Goal: Information Seeking & Learning: Check status

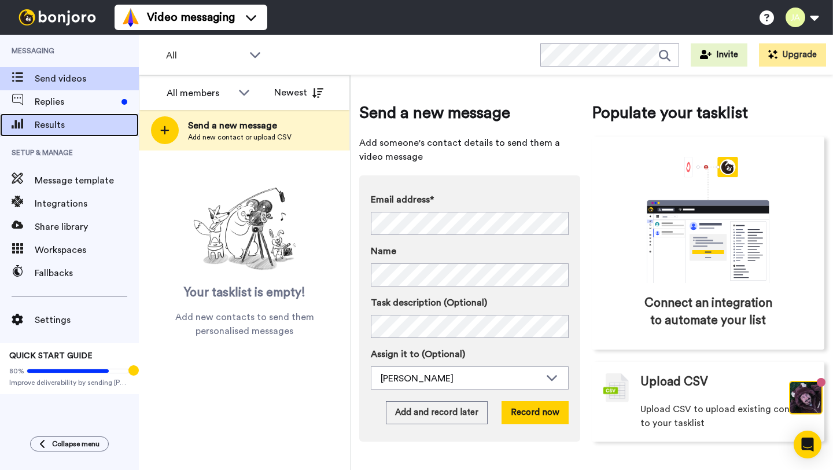
click at [69, 128] on span "Results" at bounding box center [87, 125] width 104 height 14
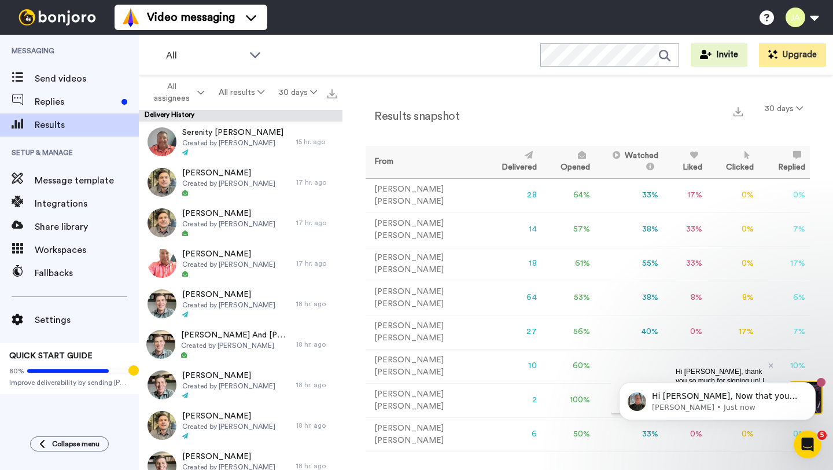
click at [763, 366] on body "Hi [PERSON_NAME], Now that you are up and running with [PERSON_NAME] don't forg…" at bounding box center [717, 398] width 222 height 72
click at [765, 366] on body "Hi [PERSON_NAME], Now that you are up and running with [PERSON_NAME] don't forg…" at bounding box center [717, 398] width 222 height 72
click at [752, 450] on div "Results snapshot 30 days From Delivered Opened Watched Liked Clicked Replied Fa…" at bounding box center [588, 275] width 491 height 400
click at [744, 414] on div "Hi Joseph, Now that you are up and running with Bonjoro don't forget to use our…" at bounding box center [717, 401] width 197 height 38
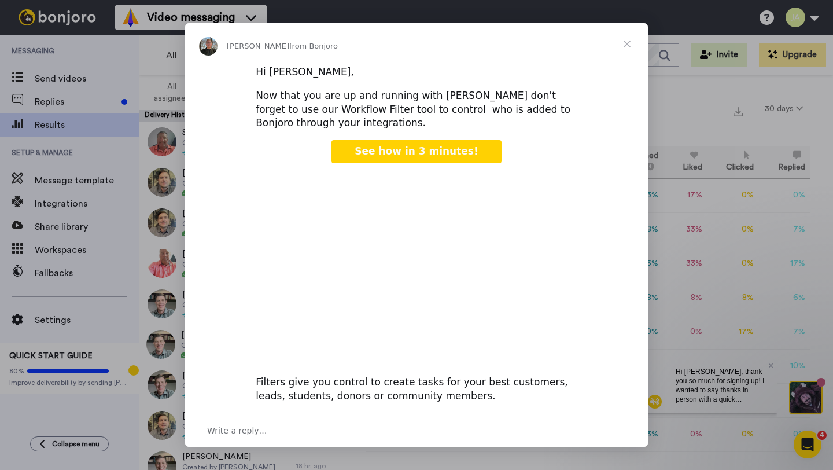
click at [626, 47] on span "Close" at bounding box center [627, 44] width 42 height 42
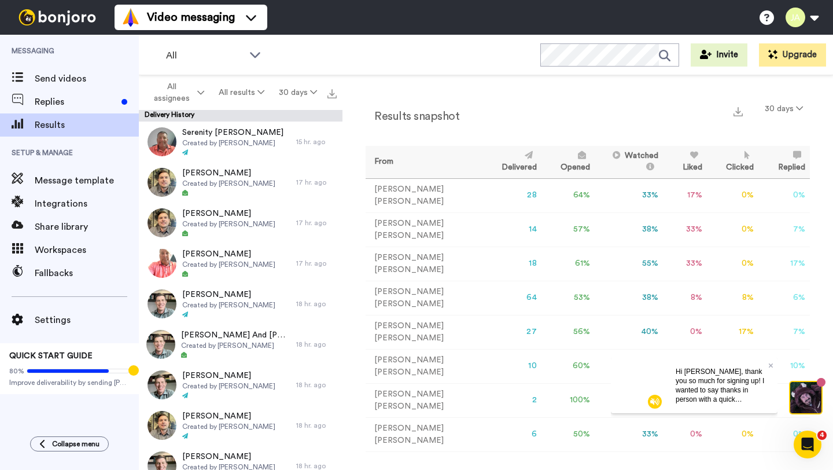
click at [773, 367] on div "Hi [PERSON_NAME], thank you so much for signing up! I wanted to say thanks in p…" at bounding box center [721, 385] width 111 height 56
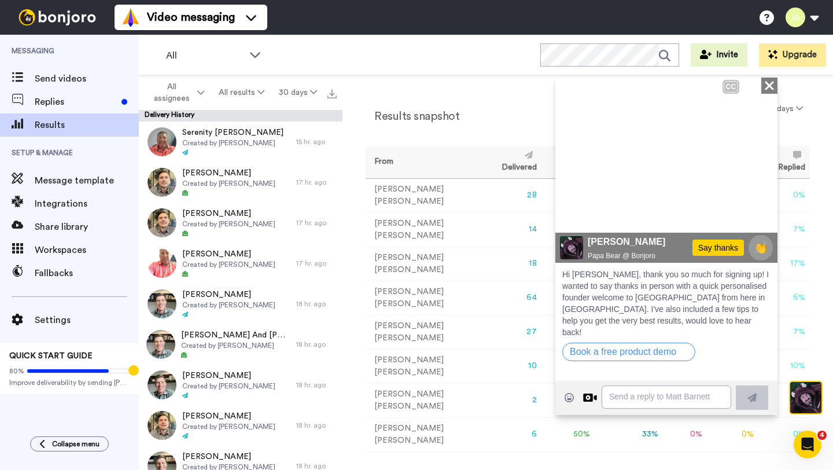
click at [768, 83] on icon "Close" at bounding box center [770, 85] width 12 height 14
